Goal: Information Seeking & Learning: Understand process/instructions

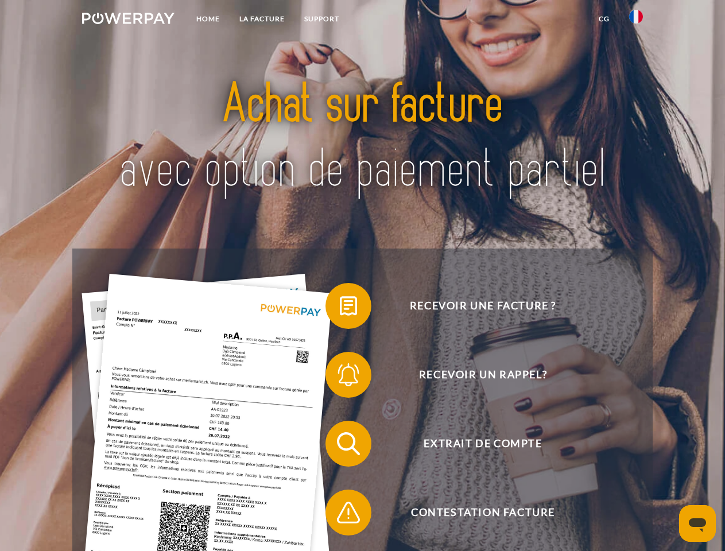
click at [128, 20] on img at bounding box center [128, 18] width 92 height 11
click at [636, 20] on img at bounding box center [636, 17] width 14 height 14
click at [604, 19] on link "CG" at bounding box center [604, 19] width 30 height 21
click at [340, 308] on span at bounding box center [331, 305] width 57 height 57
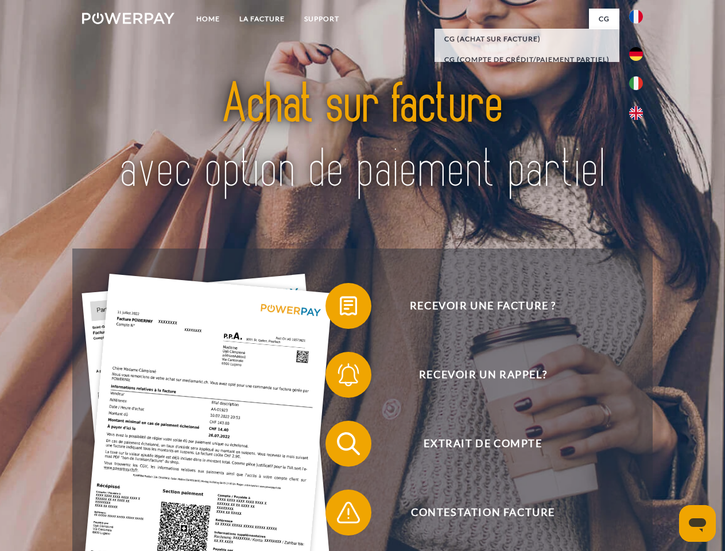
click at [340, 377] on span at bounding box center [331, 374] width 57 height 57
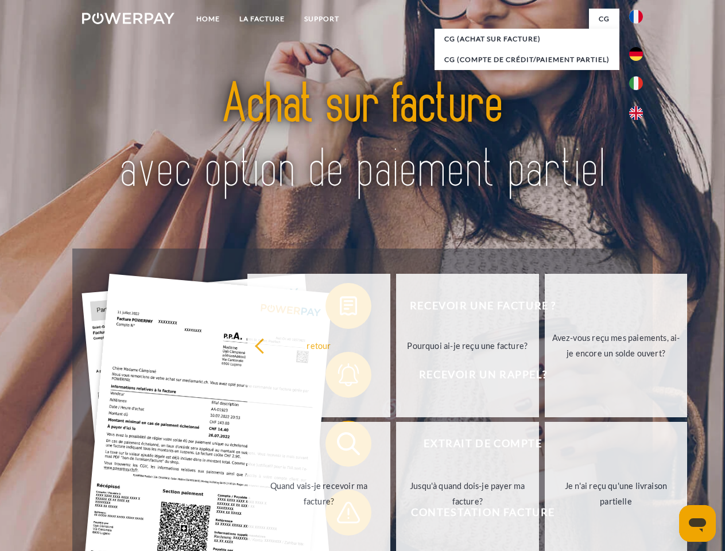
click at [396, 446] on link "Jusqu'à quand dois-je payer ma facture?" at bounding box center [467, 494] width 143 height 144
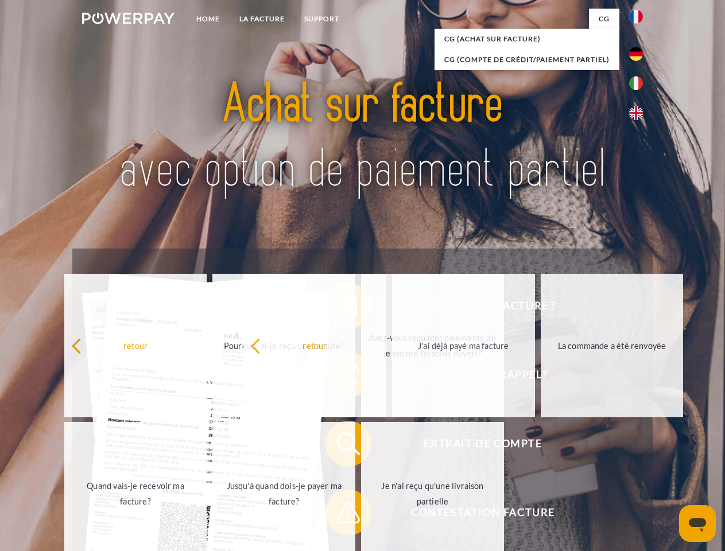
click at [340, 515] on span at bounding box center [331, 512] width 57 height 57
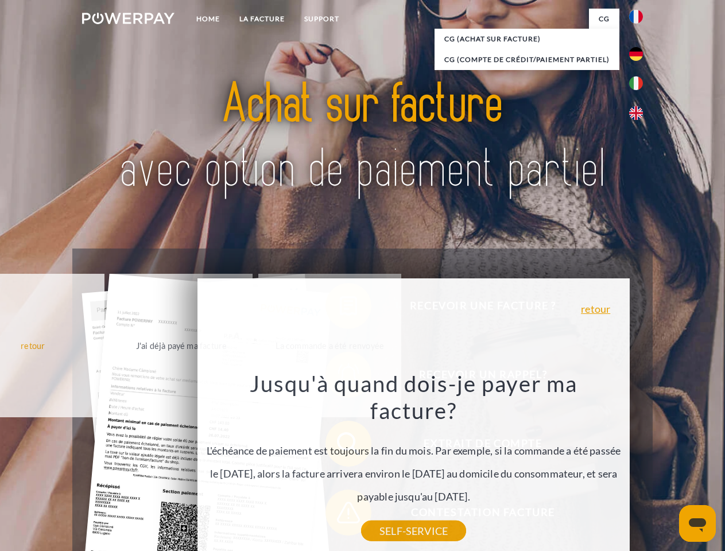
click at [698, 524] on icon "Ouvrir la fenêtre de messagerie" at bounding box center [697, 526] width 17 height 14
